Goal: Task Accomplishment & Management: Use online tool/utility

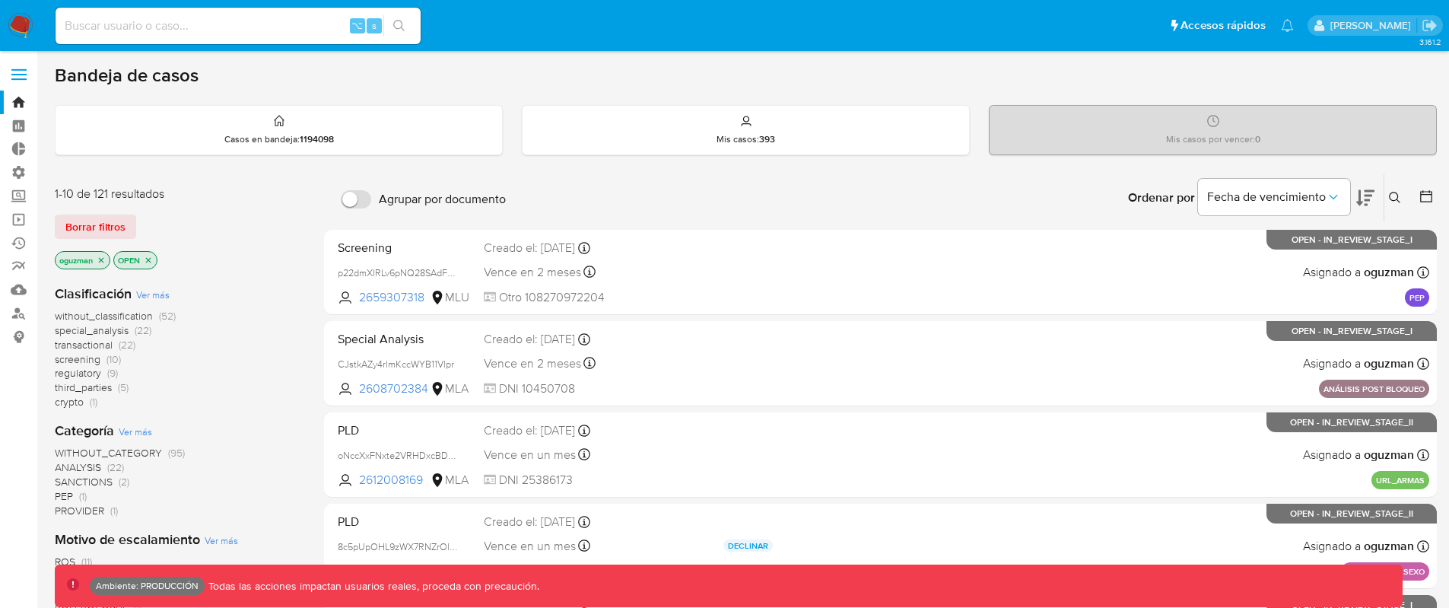
click at [21, 75] on span at bounding box center [18, 75] width 15 height 2
click at [0, 0] on input "checkbox" at bounding box center [0, 0] width 0 height 0
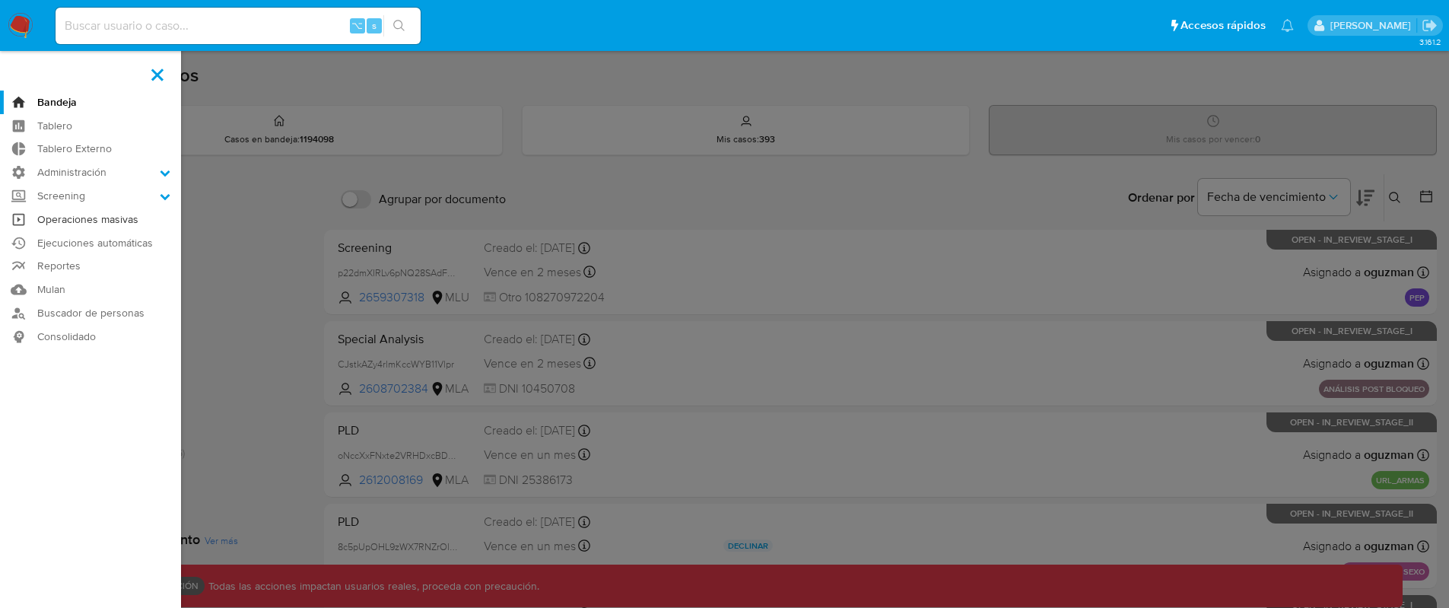
click at [94, 220] on link "Operaciones masivas" at bounding box center [90, 220] width 181 height 24
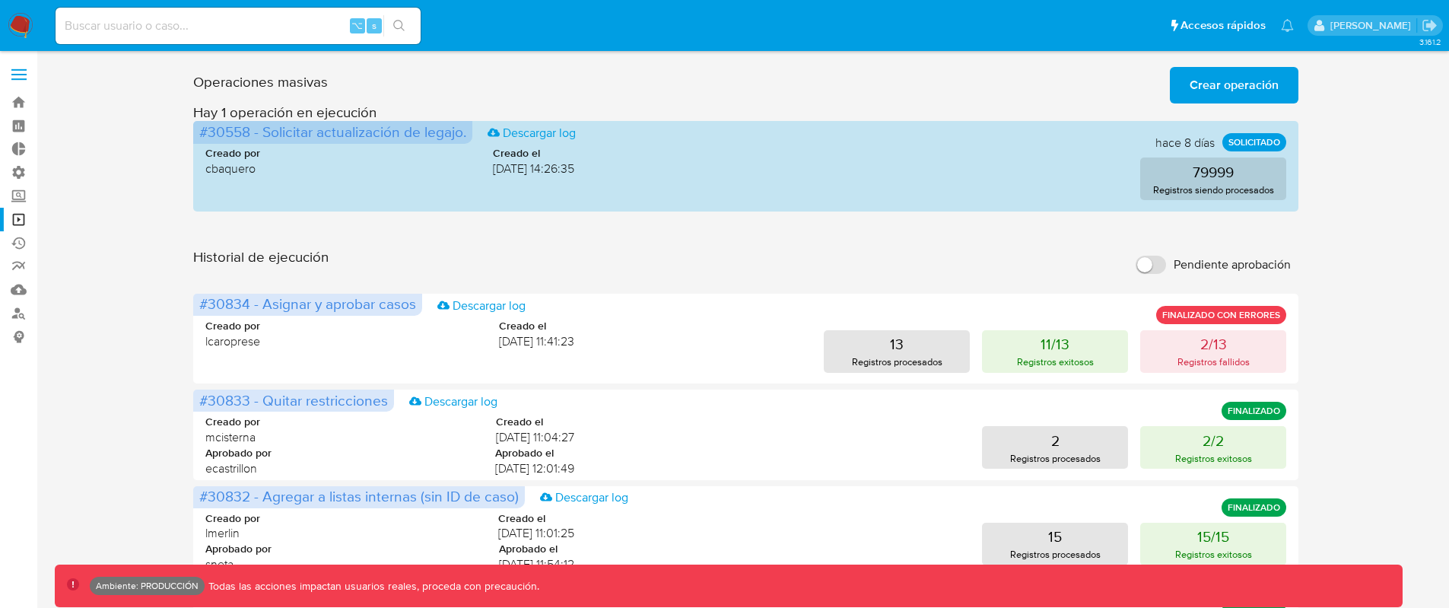
click at [1199, 94] on span "Crear operación" at bounding box center [1233, 84] width 89 height 33
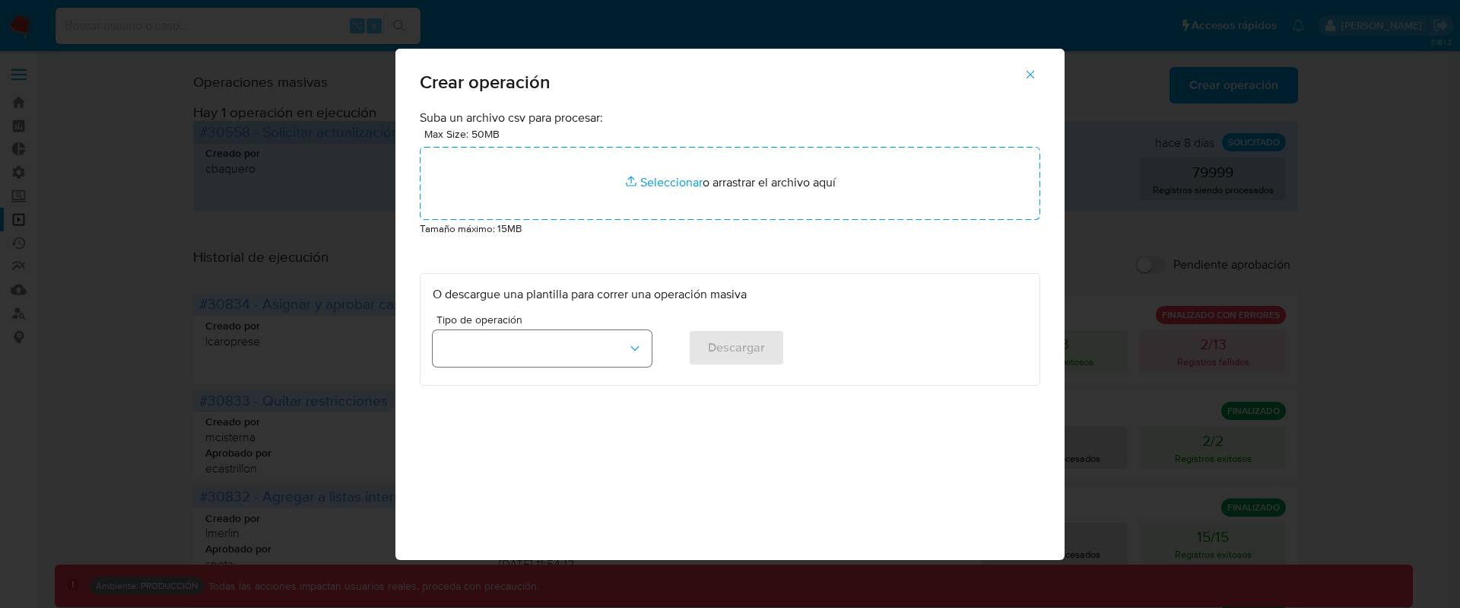
click at [629, 351] on button "button" at bounding box center [542, 348] width 219 height 36
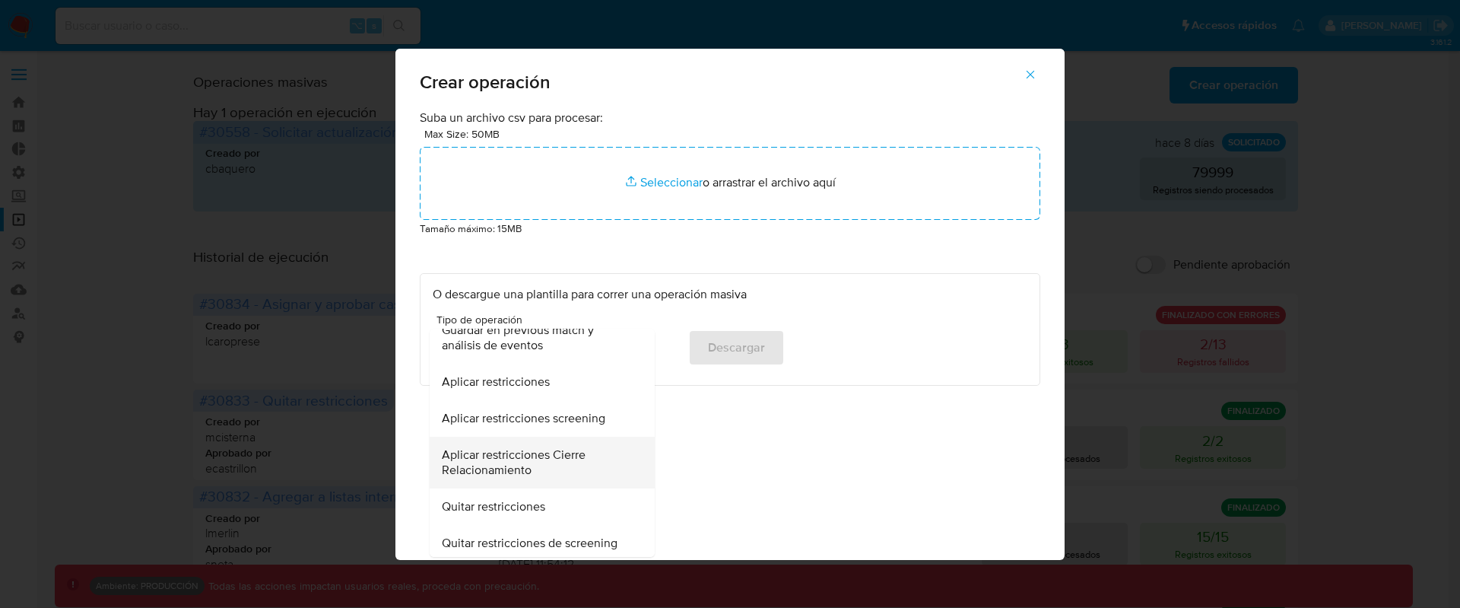
scroll to position [363, 0]
click at [598, 455] on span "Aplicar restricciones Cierre Relacionamiento" at bounding box center [538, 459] width 192 height 30
